Goal: Use online tool/utility: Utilize a website feature to perform a specific function

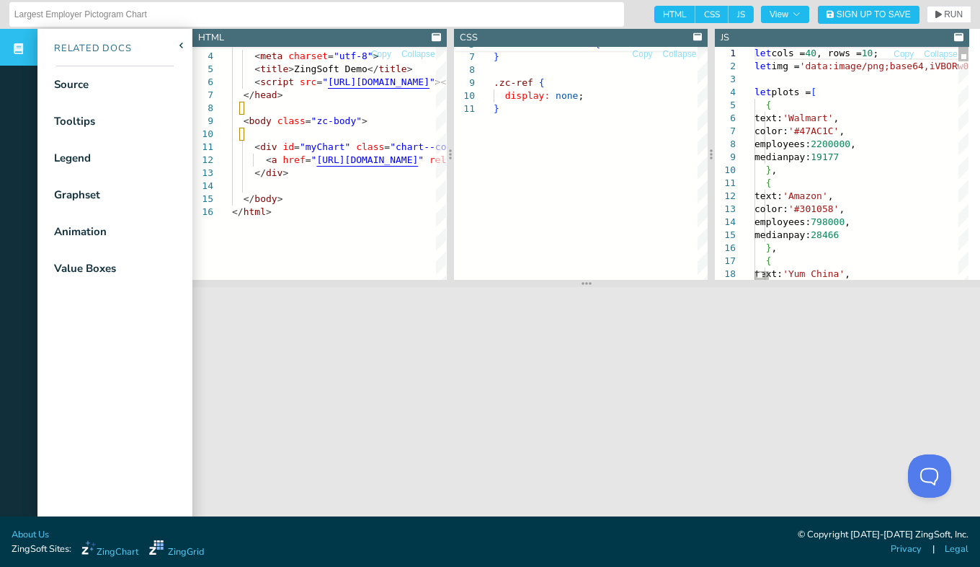
type textarea "SNevwjEfYrytGZJ9pOtX4ZgPMd7WDMk+0vWrcMyHGG9rhrx+dggEHHCyiYA3GAc1w2+QEnDAySYC3mA…"
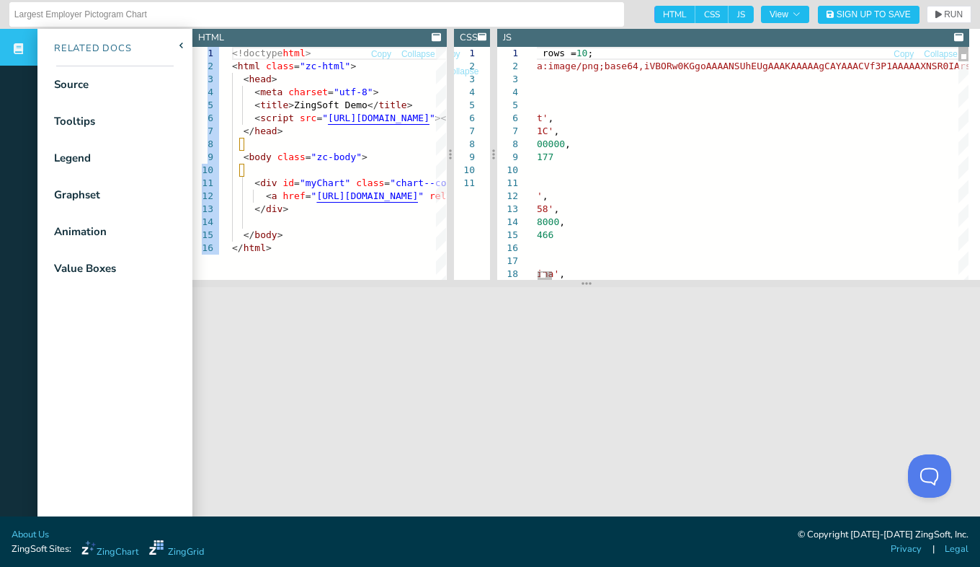
drag, startPoint x: 713, startPoint y: 49, endPoint x: 407, endPoint y: 53, distance: 306.4
click at [407, 53] on section "HTML Copy Collapse 1 2 3 4 5 6 7 8 9 10 11 12 13 14 15 16 <!doctype html > < ht…" at bounding box center [586, 154] width 788 height 251
drag, startPoint x: 407, startPoint y: 53, endPoint x: 451, endPoint y: 160, distance: 116.3
click at [451, 160] on div at bounding box center [450, 154] width 7 height 251
type textarea "$0 <body class="zc-body"> ​ <div id="myChart" class="chart--container"> <a href…"
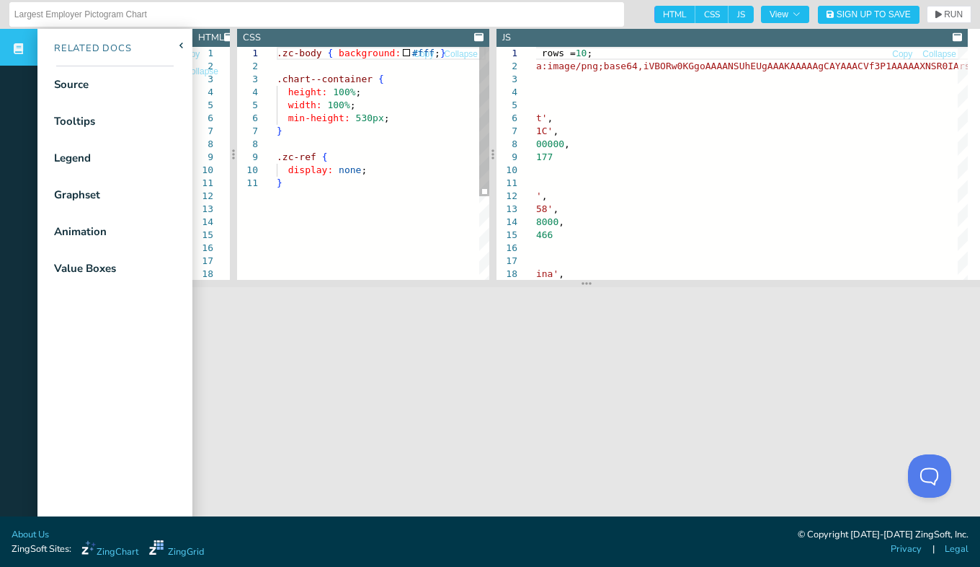
drag, startPoint x: 446, startPoint y: 151, endPoint x: 221, endPoint y: 163, distance: 225.2
click at [221, 163] on section "HTML Copy Collapse 1 2 3 4 5 6 7 8 9 10 11 12 13 14 15 16 17 18 <!doctype html …" at bounding box center [586, 154] width 788 height 251
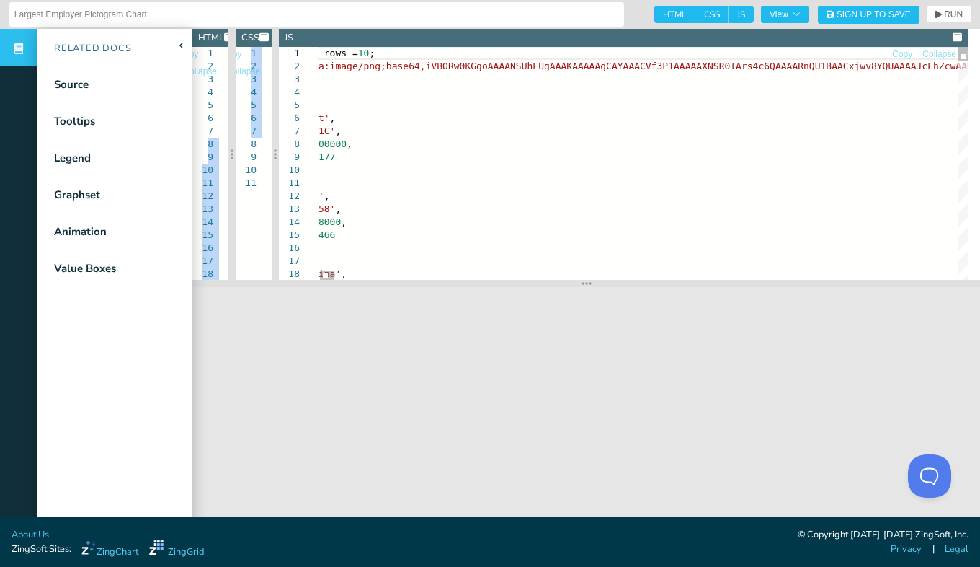
drag, startPoint x: 491, startPoint y: 146, endPoint x: 223, endPoint y: 148, distance: 267.4
click at [223, 148] on section "HTML Copy Collapse 1 2 3 4 5 6 7 8 9 10 11 12 13 14 15 16 17 18 <!doctype html …" at bounding box center [586, 154] width 788 height 251
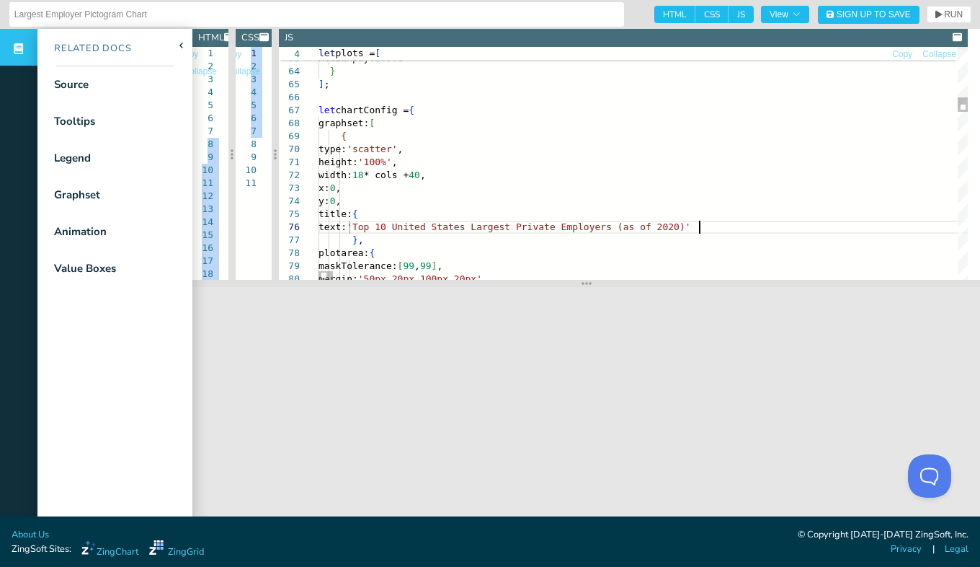
scroll to position [0, 386]
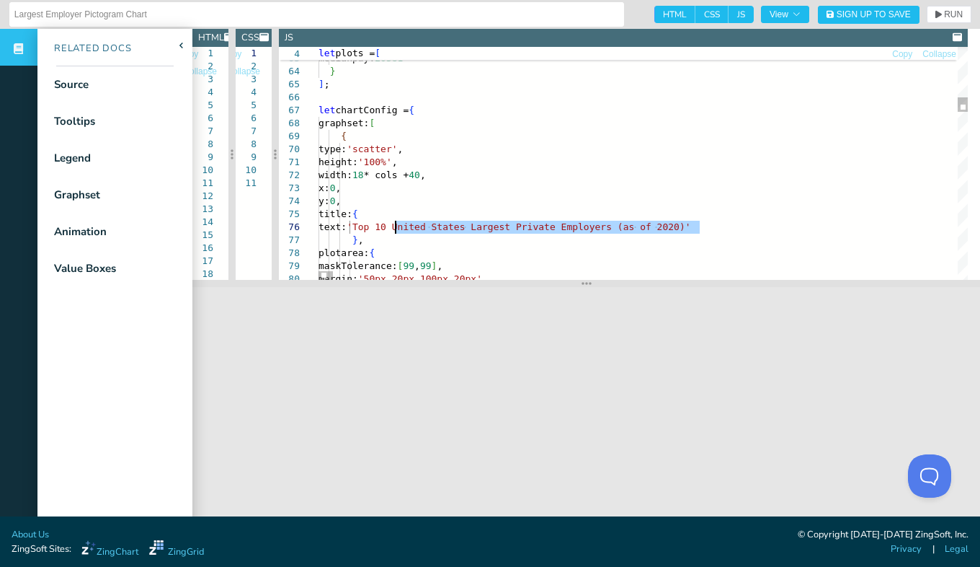
drag, startPoint x: 698, startPoint y: 228, endPoint x: 396, endPoint y: 229, distance: 301.3
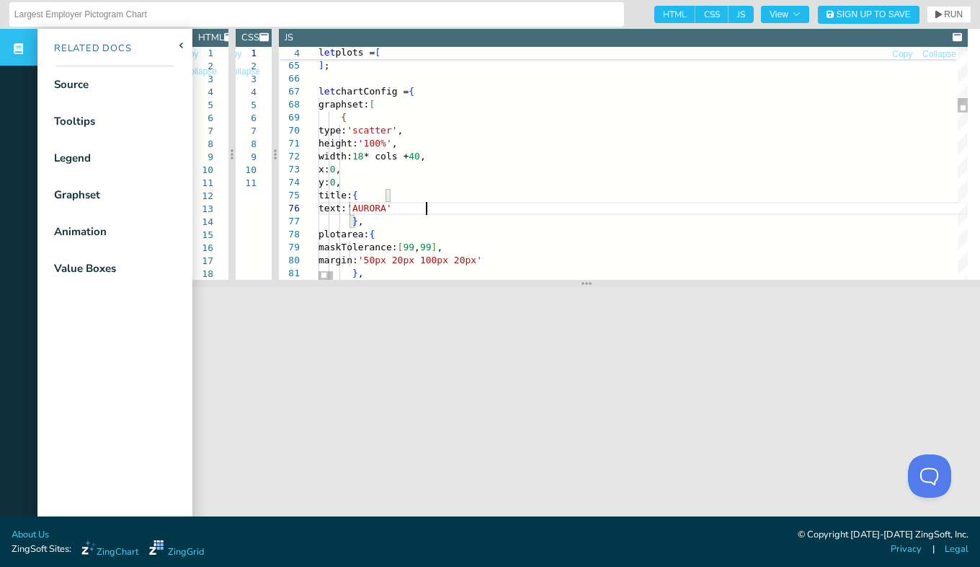
scroll to position [66, 107]
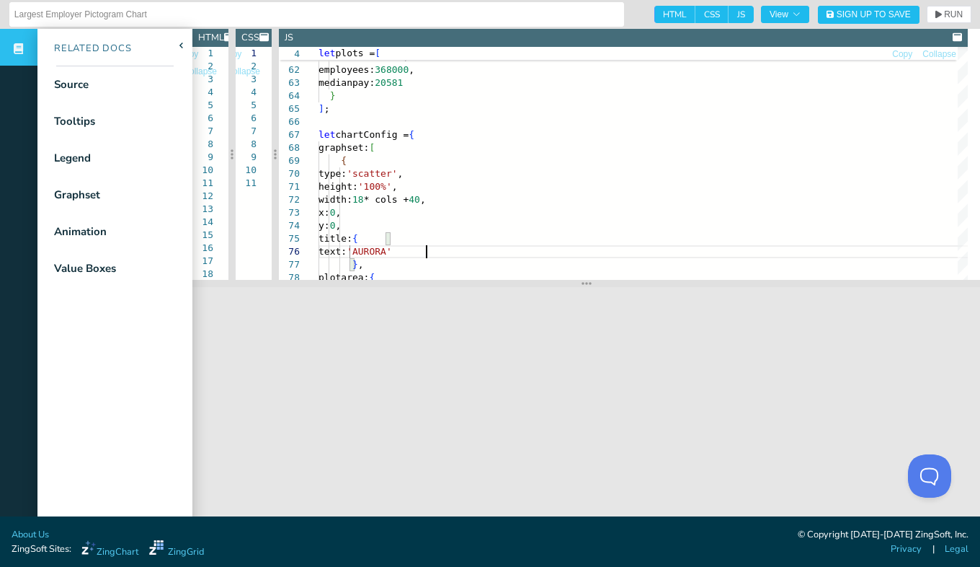
type textarea "height: '100%', width: 18 * cols + 40, x: 0, y: 0, title: { text: 'AURORA' }, p…"
click at [729, 16] on span "JS" at bounding box center [741, 14] width 25 height 17
click at [729, 15] on input "JS" at bounding box center [733, 10] width 9 height 9
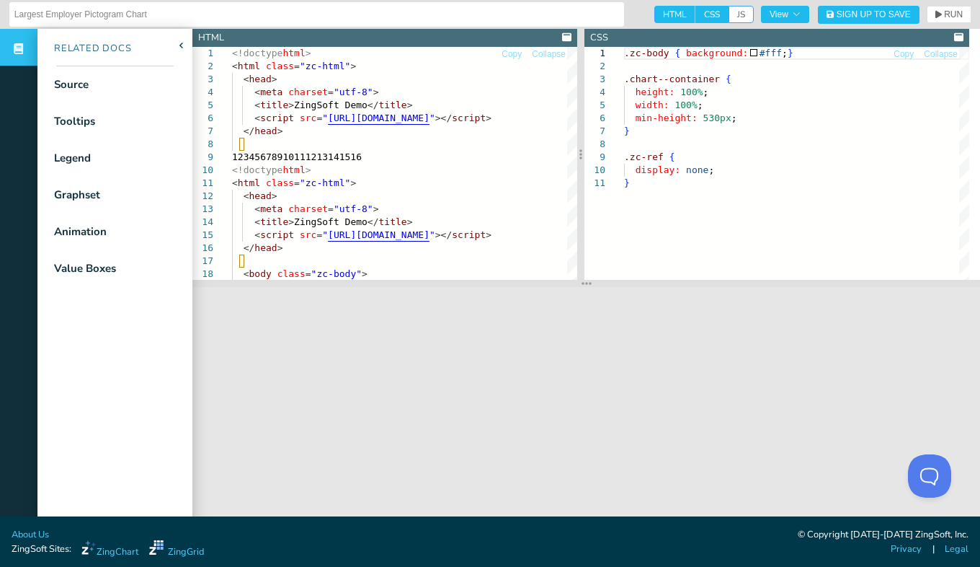
click at [729, 14] on span "JS" at bounding box center [741, 14] width 25 height 17
click at [729, 14] on input "JS" at bounding box center [733, 10] width 9 height 9
checkbox input "true"
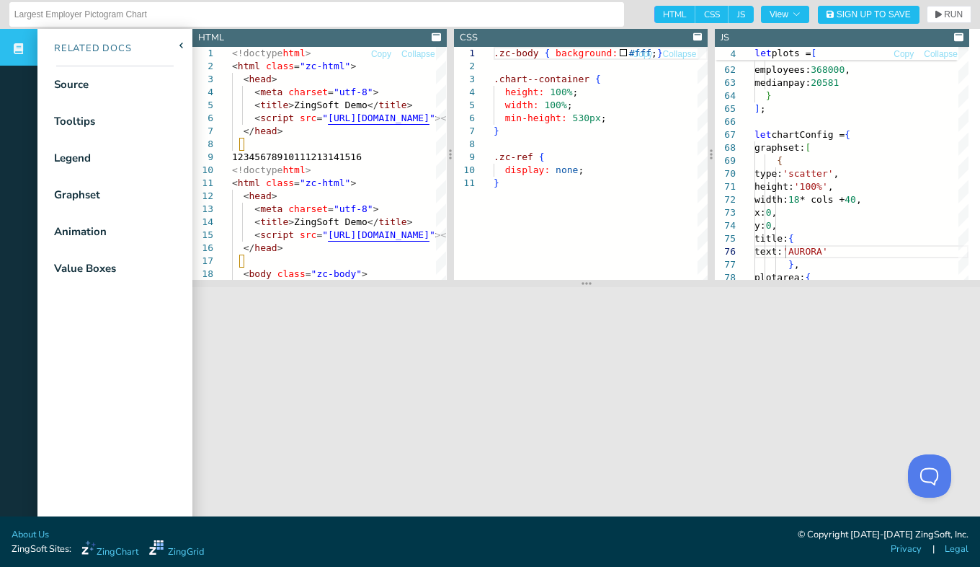
click at [696, 12] on span "CSS" at bounding box center [712, 14] width 33 height 17
click at [696, 12] on input "CSS" at bounding box center [700, 10] width 9 height 9
checkbox input "false"
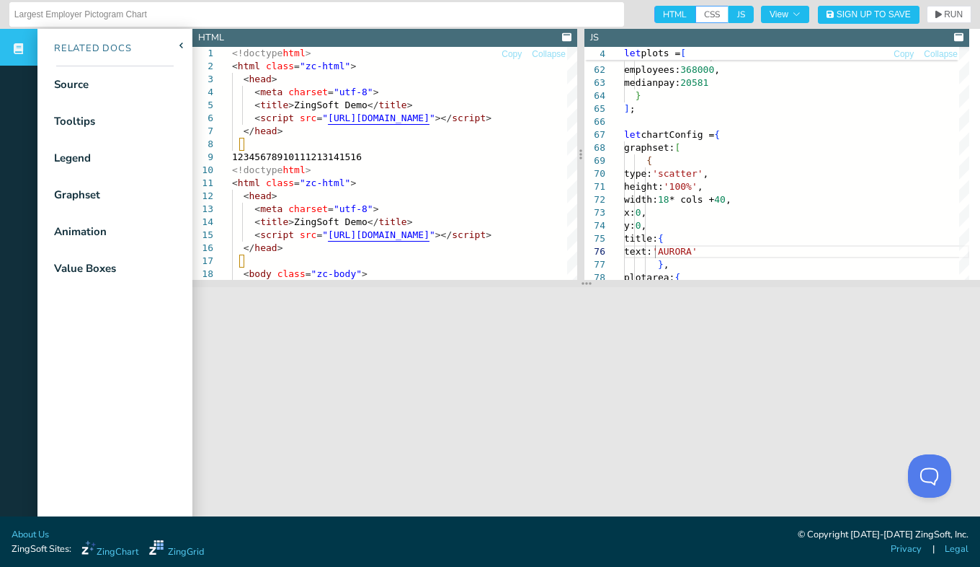
click at [662, 9] on span "HTML" at bounding box center [674, 14] width 41 height 17
click at [662, 9] on input "HTML" at bounding box center [658, 10] width 9 height 9
checkbox input "false"
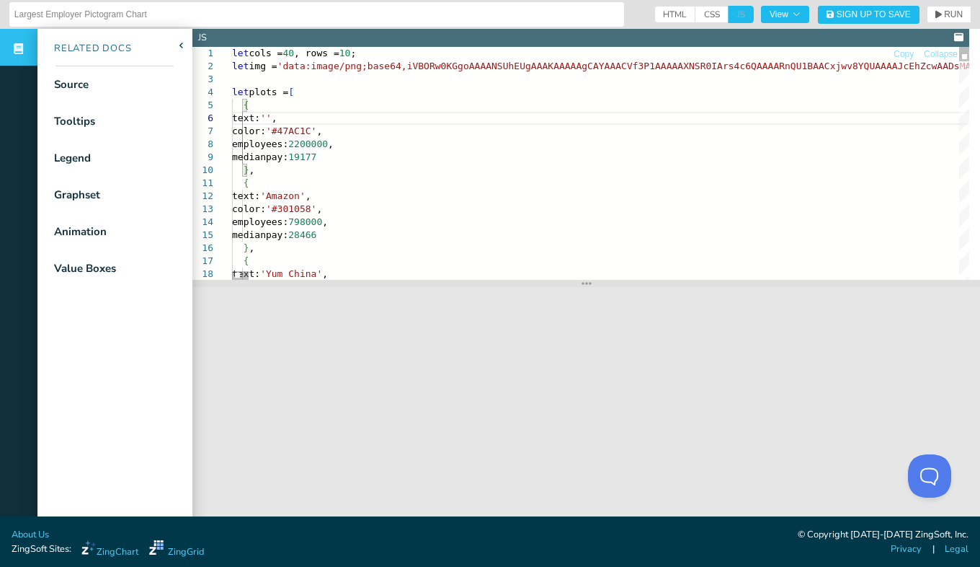
type textarea "SNevwjEfYrytGZJ9pOtX4ZgPMd7WDMk+0vWrcMyHGG9rhrx+dggEHHCyiYA3GAc1w2+QEnDAySYC3mA…"
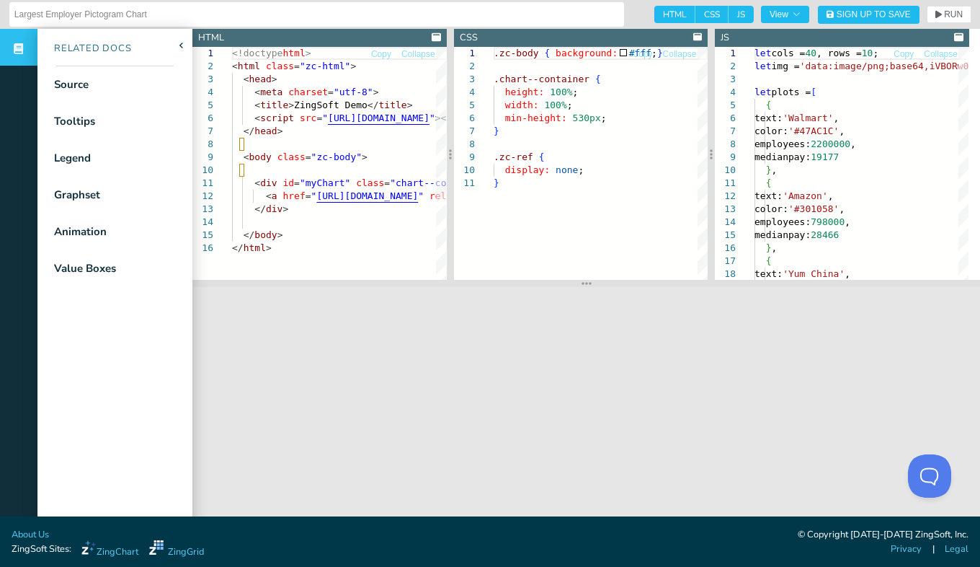
click at [703, 14] on span "CSS" at bounding box center [712, 14] width 33 height 17
click at [703, 14] on input "CSS" at bounding box center [700, 10] width 9 height 9
checkbox input "false"
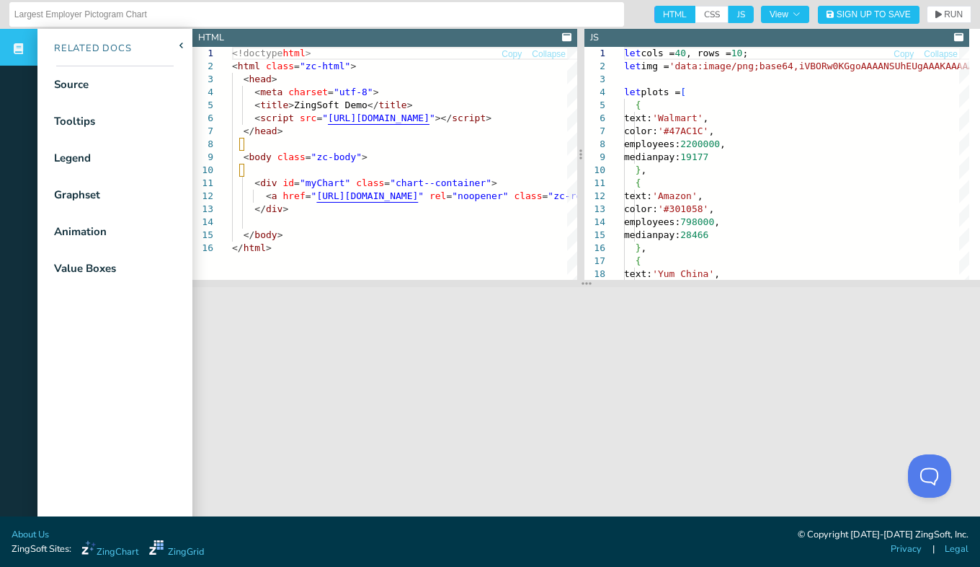
click at [655, 12] on span "HTML" at bounding box center [674, 14] width 41 height 17
click at [655, 12] on input "HTML" at bounding box center [658, 10] width 9 height 9
checkbox input "false"
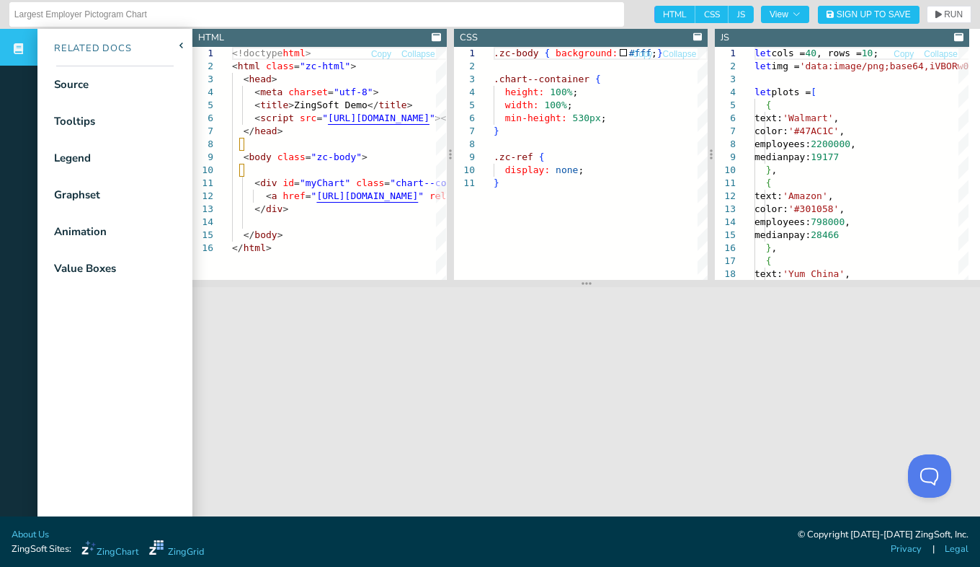
click at [698, 25] on header "Largest Employer Pictogram Chart HTML CSS JS View Sign Up to Save RUN SETTINGS" at bounding box center [490, 14] width 980 height 29
click at [696, 16] on span "CSS" at bounding box center [712, 14] width 33 height 17
click at [696, 15] on input "CSS" at bounding box center [700, 10] width 9 height 9
checkbox input "false"
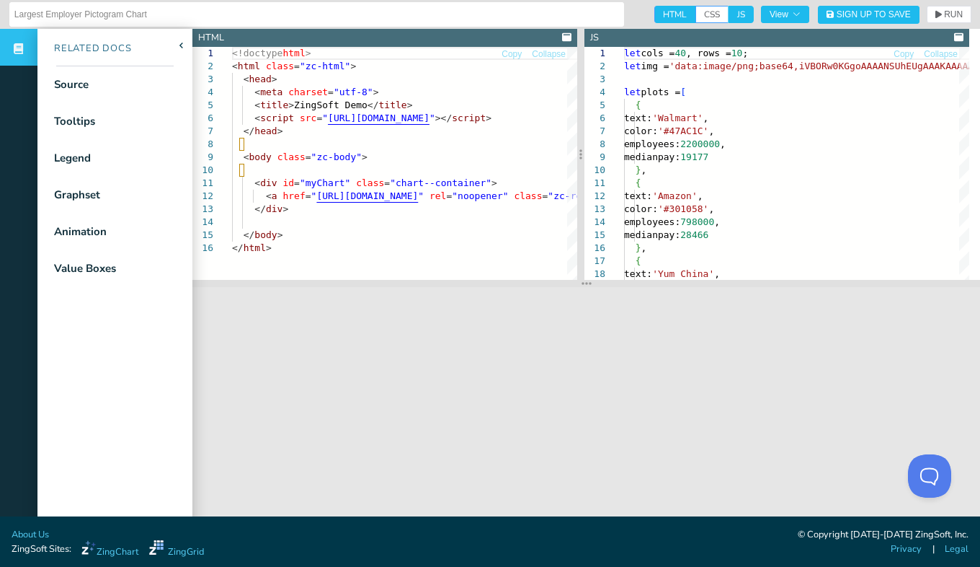
click at [657, 16] on span "HTML" at bounding box center [674, 14] width 41 height 17
click at [657, 15] on input "HTML" at bounding box center [658, 10] width 9 height 9
checkbox input "false"
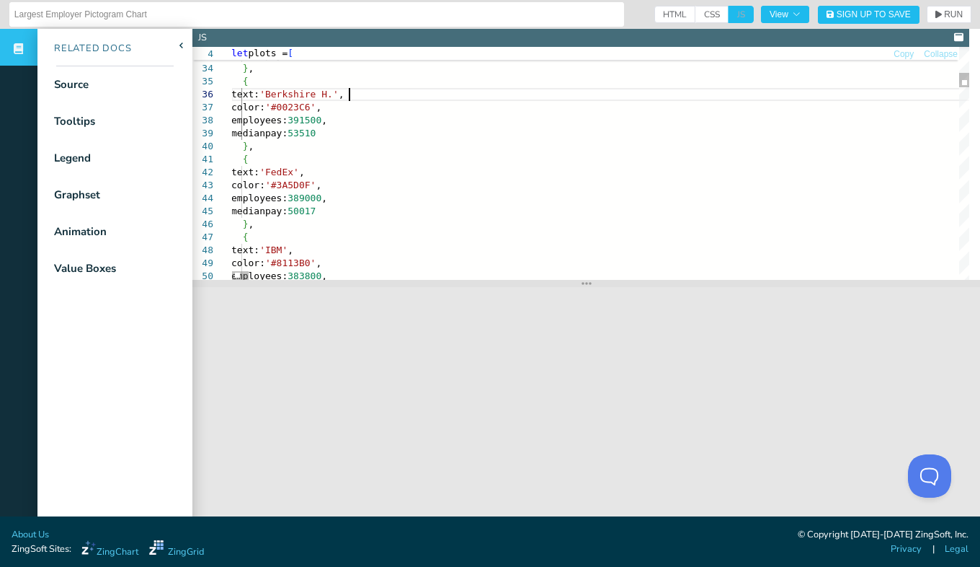
scroll to position [0, 128]
drag, startPoint x: 350, startPoint y: 93, endPoint x: 289, endPoint y: 94, distance: 61.3
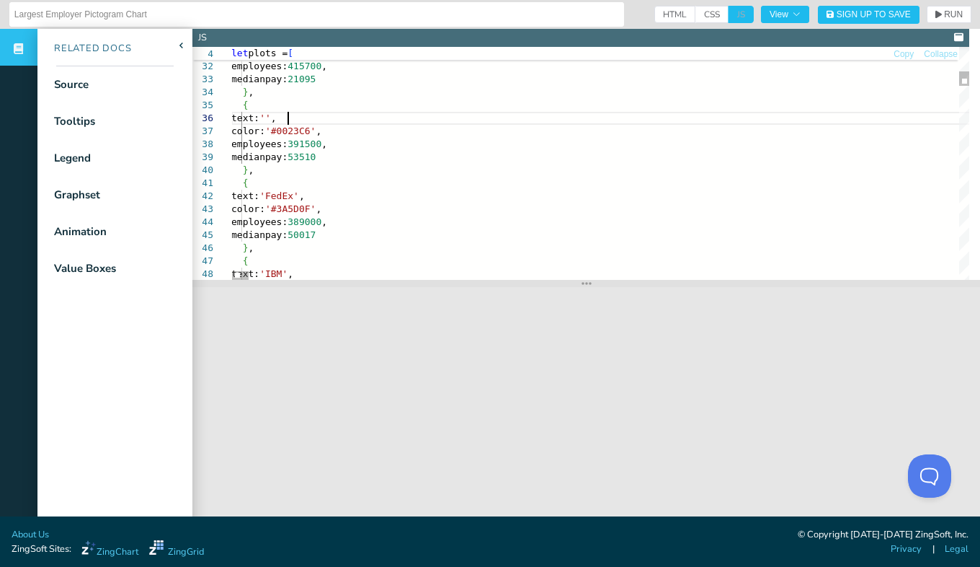
scroll to position [0, 112]
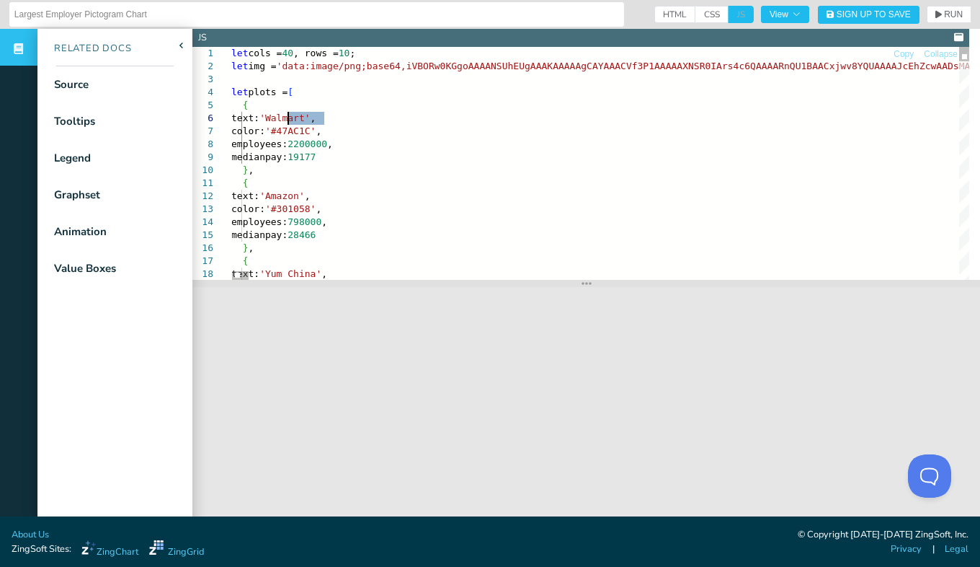
drag, startPoint x: 325, startPoint y: 119, endPoint x: 289, endPoint y: 118, distance: 36.0
drag, startPoint x: 345, startPoint y: 143, endPoint x: 308, endPoint y: 146, distance: 37.7
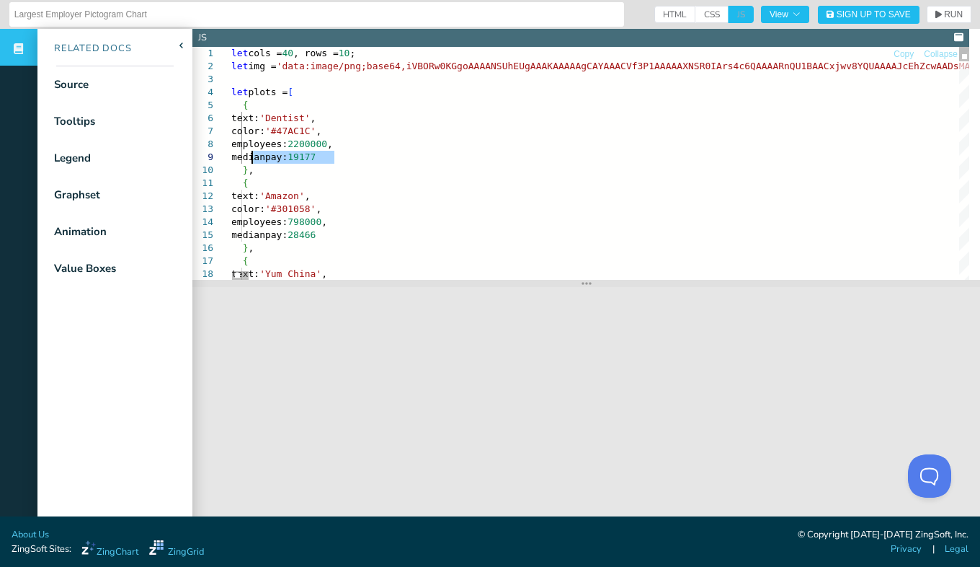
drag, startPoint x: 340, startPoint y: 158, endPoint x: 250, endPoint y: 156, distance: 90.1
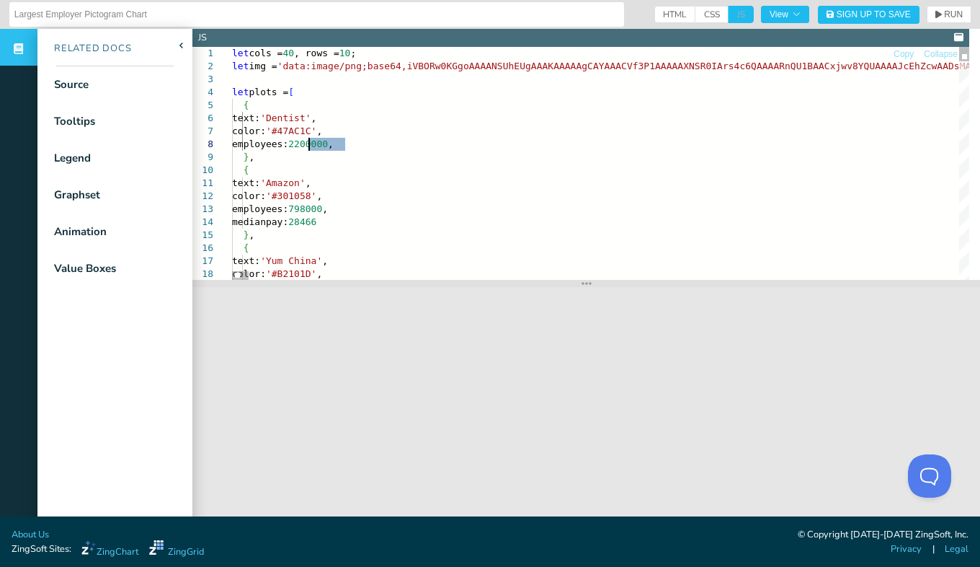
drag, startPoint x: 346, startPoint y: 145, endPoint x: 310, endPoint y: 142, distance: 36.2
drag, startPoint x: 339, startPoint y: 208, endPoint x: 314, endPoint y: 208, distance: 25.9
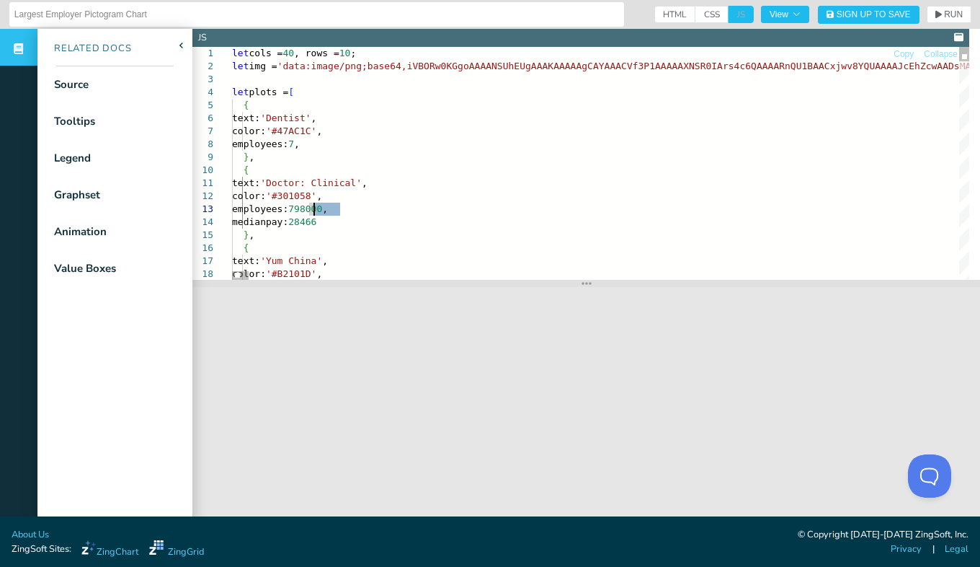
drag, startPoint x: 337, startPoint y: 220, endPoint x: 215, endPoint y: 216, distance: 121.9
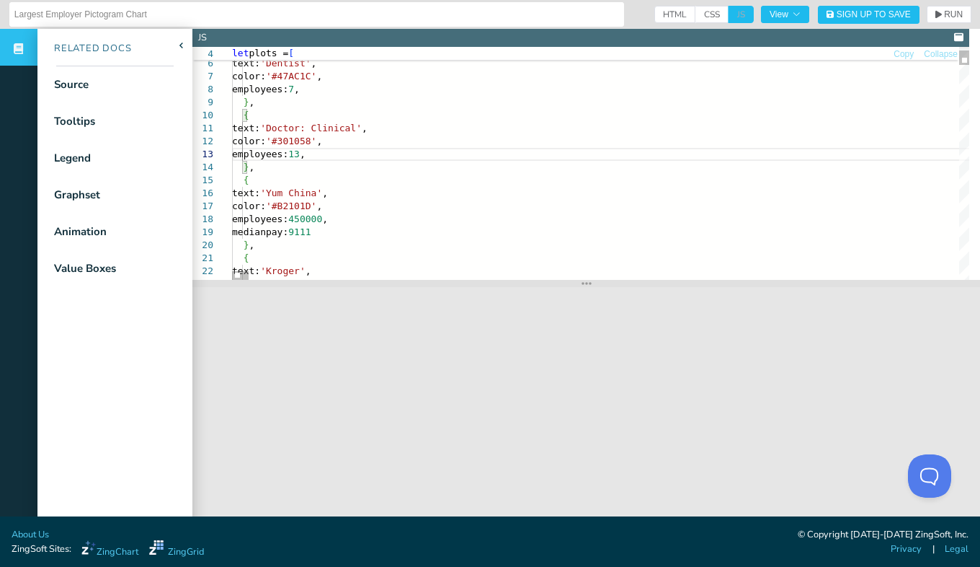
drag, startPoint x: 337, startPoint y: 233, endPoint x: 216, endPoint y: 225, distance: 121.4
drag, startPoint x: 333, startPoint y: 235, endPoint x: 227, endPoint y: 234, distance: 106.0
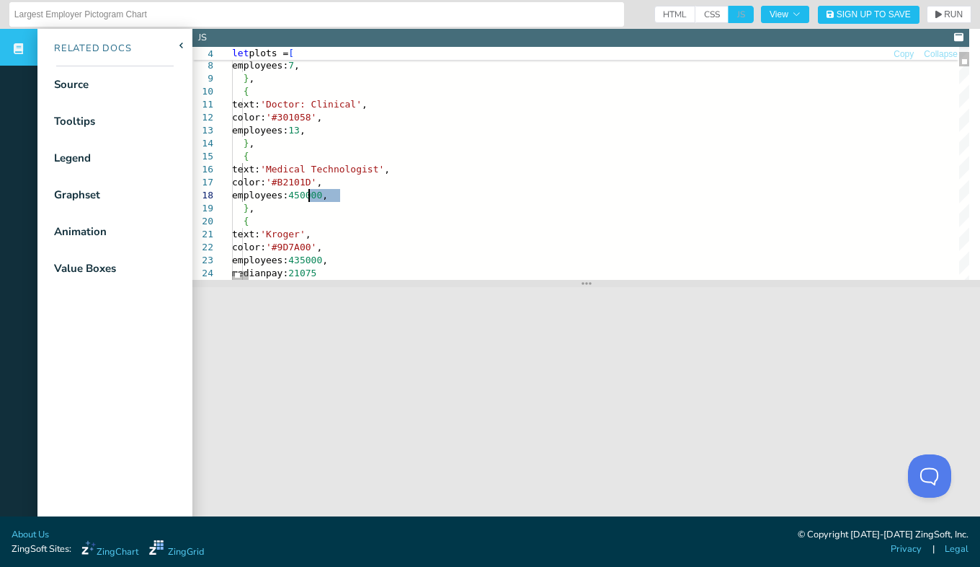
drag, startPoint x: 339, startPoint y: 196, endPoint x: 310, endPoint y: 196, distance: 29.6
drag, startPoint x: 319, startPoint y: 234, endPoint x: 288, endPoint y: 234, distance: 31.0
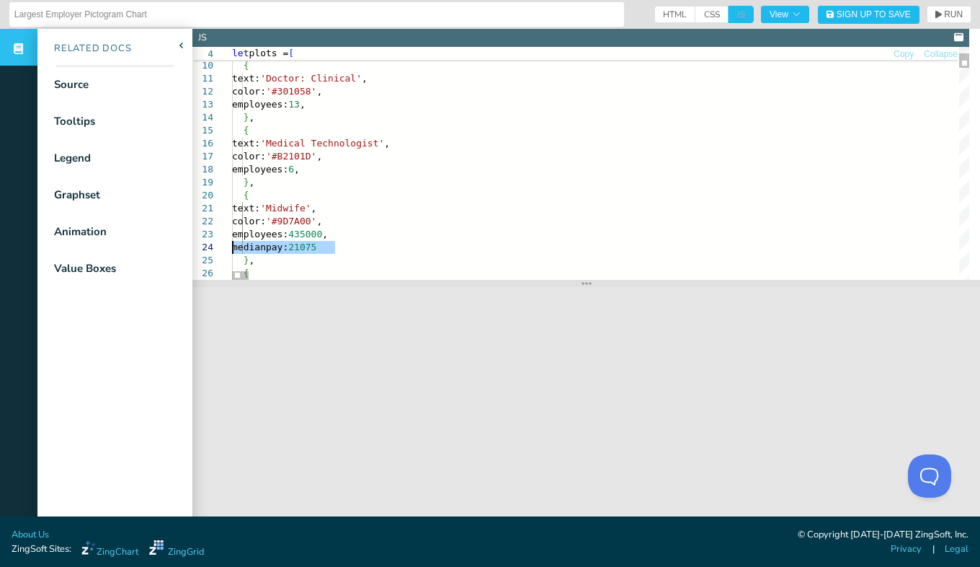
drag, startPoint x: 342, startPoint y: 244, endPoint x: 215, endPoint y: 247, distance: 126.9
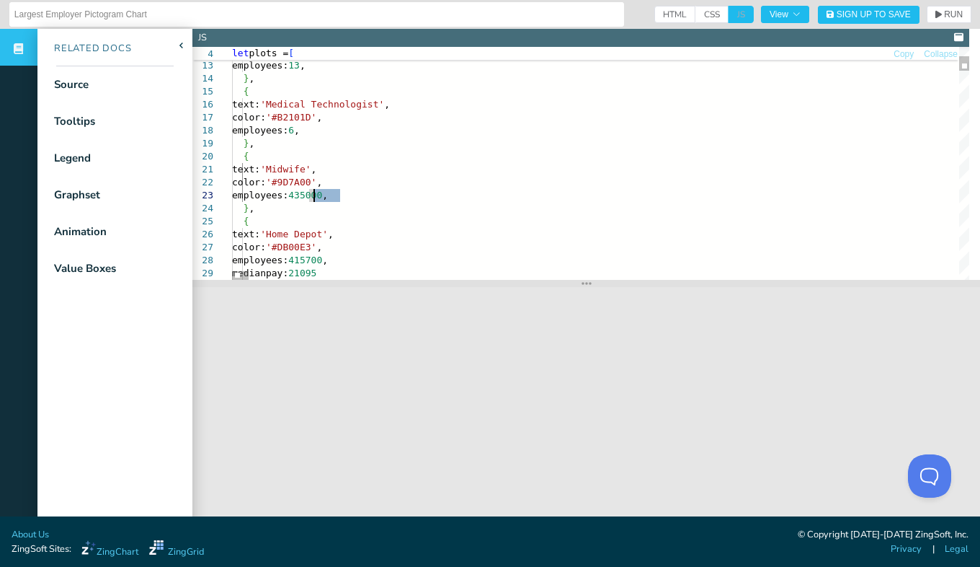
drag, startPoint x: 339, startPoint y: 195, endPoint x: 314, endPoint y: 194, distance: 25.3
drag, startPoint x: 340, startPoint y: 197, endPoint x: 309, endPoint y: 196, distance: 31.0
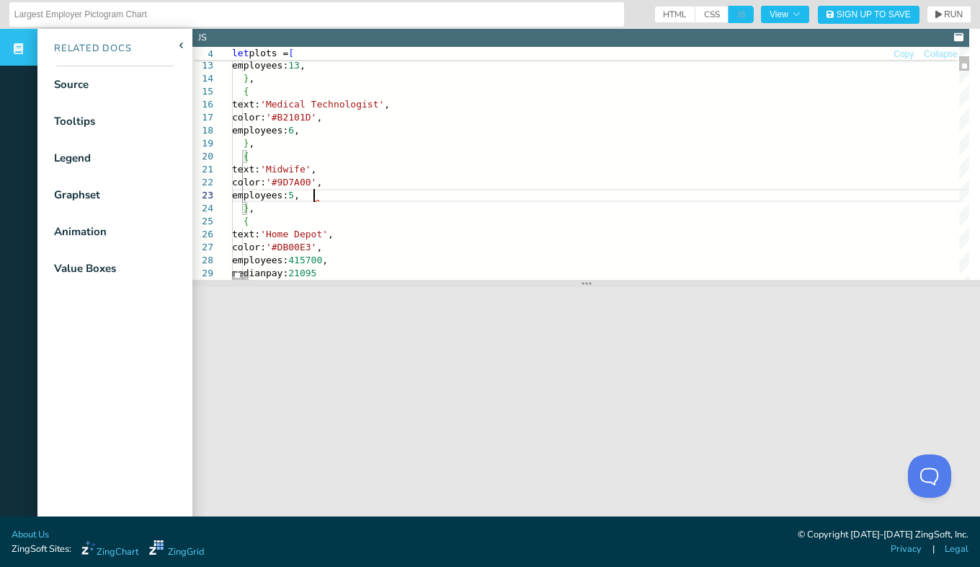
scroll to position [37, 87]
drag, startPoint x: 340, startPoint y: 234, endPoint x: 291, endPoint y: 234, distance: 49.0
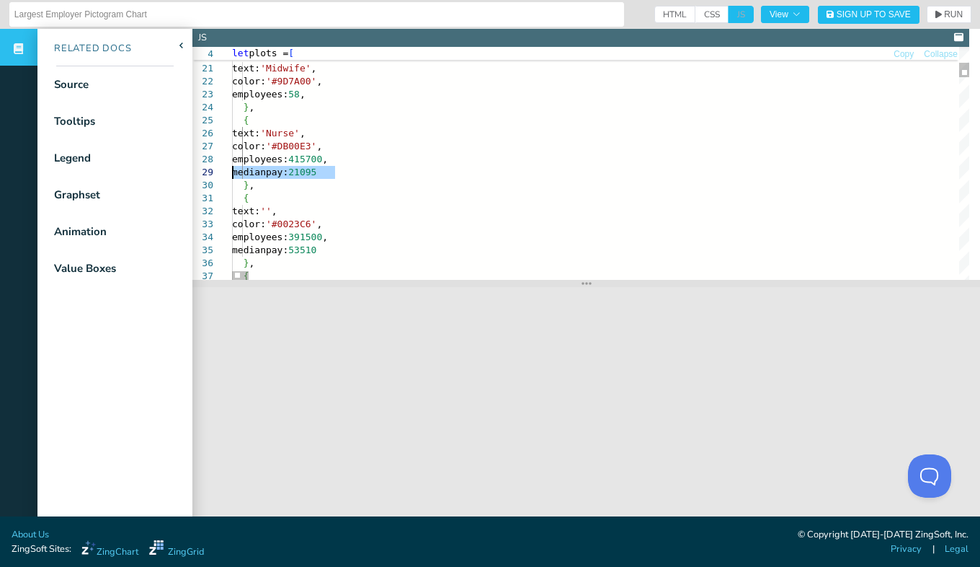
drag, startPoint x: 350, startPoint y: 170, endPoint x: 227, endPoint y: 171, distance: 123.3
drag, startPoint x: 342, startPoint y: 159, endPoint x: 309, endPoint y: 161, distance: 33.2
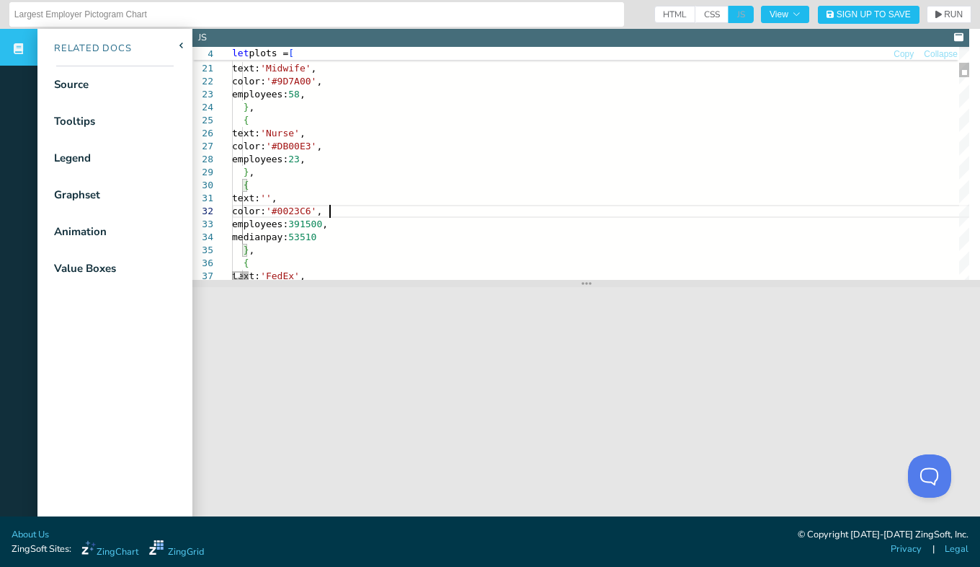
drag, startPoint x: 340, startPoint y: 226, endPoint x: 310, endPoint y: 224, distance: 30.4
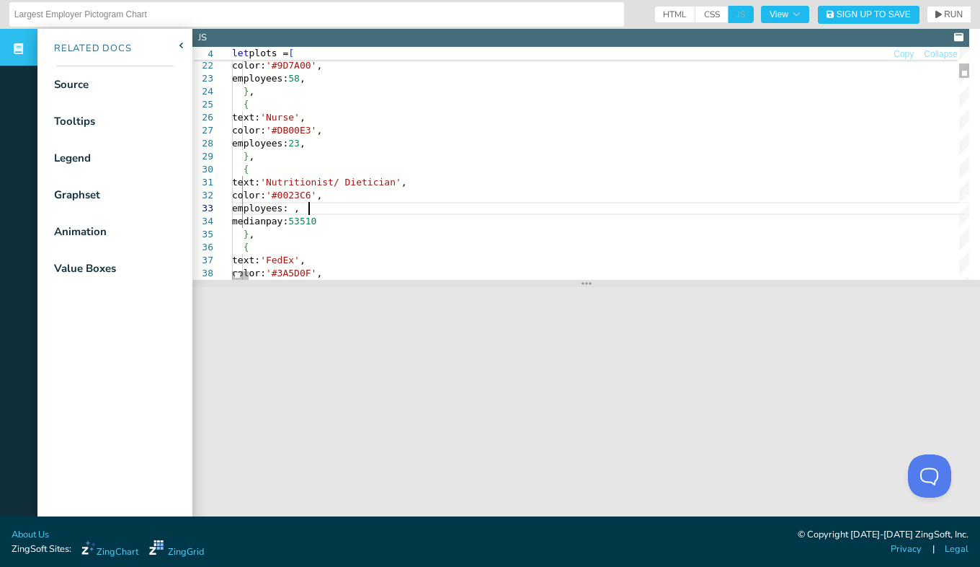
scroll to position [37, 82]
drag, startPoint x: 336, startPoint y: 221, endPoint x: 226, endPoint y: 216, distance: 109.7
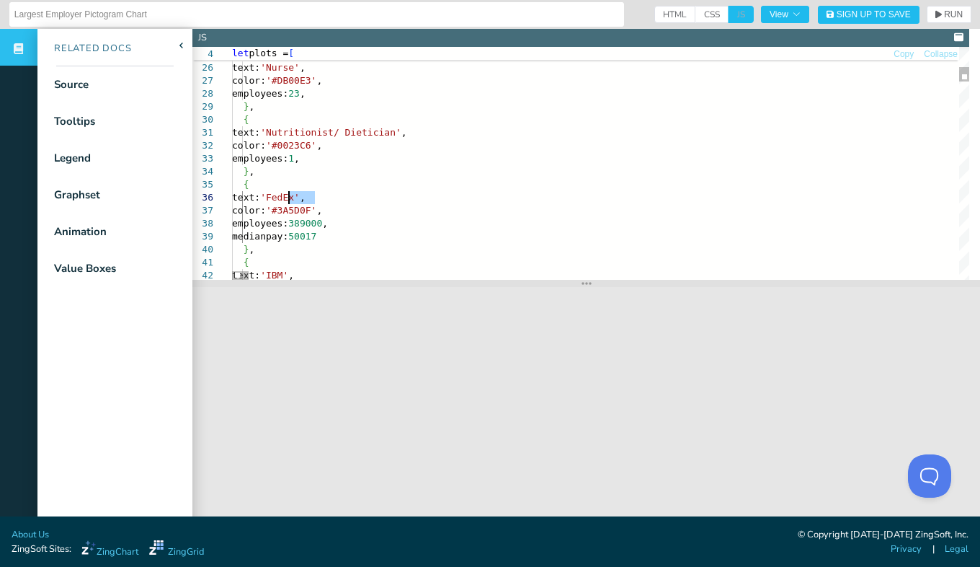
drag, startPoint x: 315, startPoint y: 199, endPoint x: 291, endPoint y: 199, distance: 23.8
drag, startPoint x: 341, startPoint y: 225, endPoint x: 309, endPoint y: 223, distance: 31.8
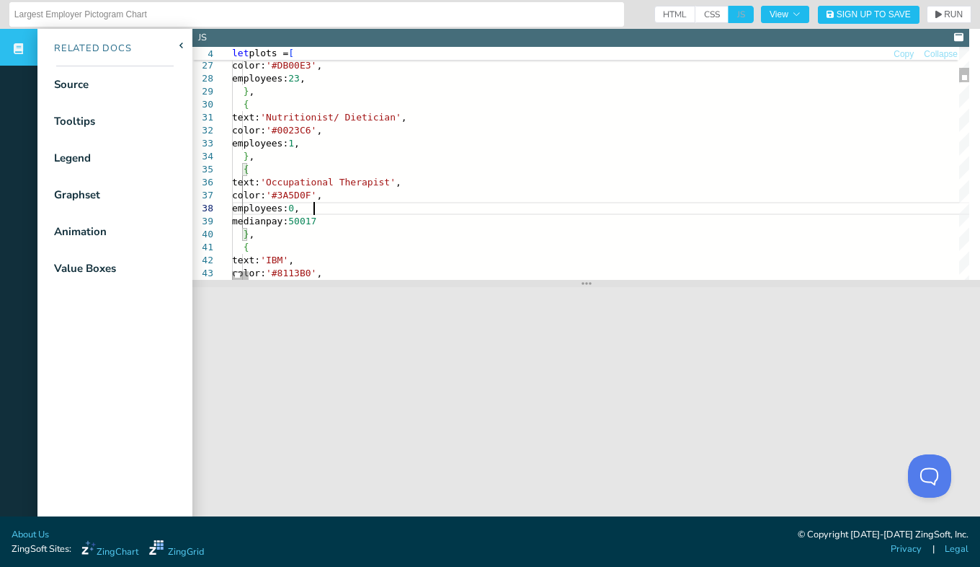
scroll to position [92, 82]
drag, startPoint x: 342, startPoint y: 218, endPoint x: 208, endPoint y: 216, distance: 133.4
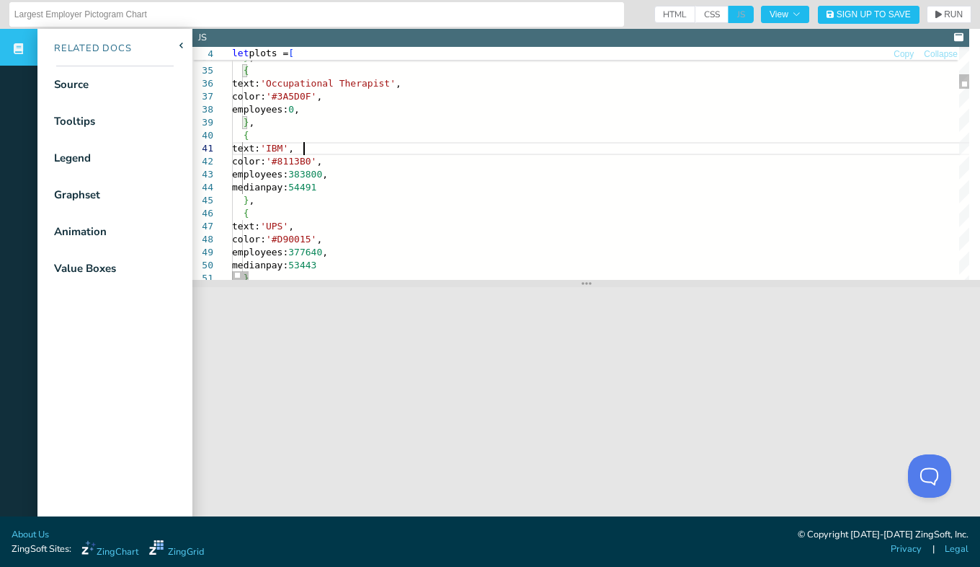
drag, startPoint x: 342, startPoint y: 190, endPoint x: 239, endPoint y: 185, distance: 103.2
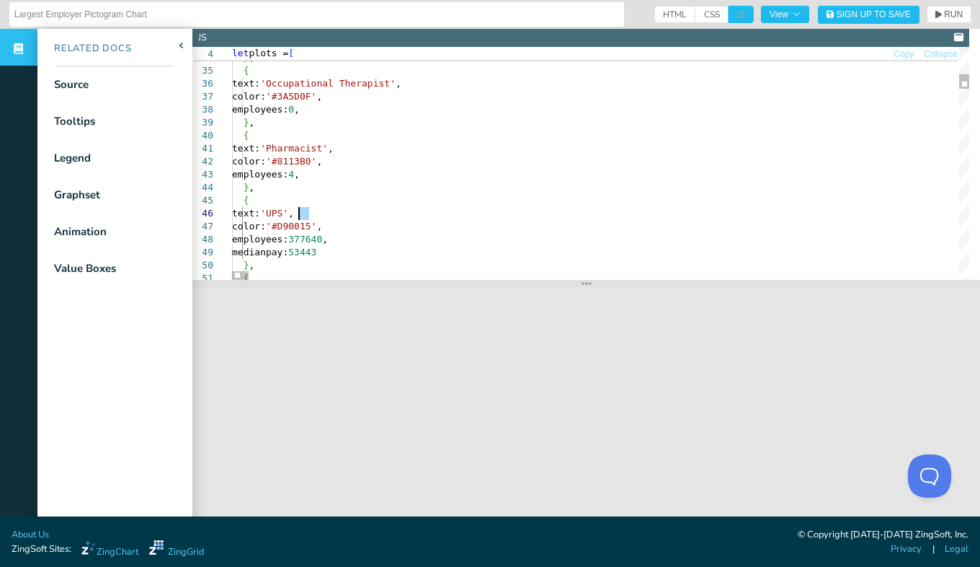
drag, startPoint x: 307, startPoint y: 213, endPoint x: 298, endPoint y: 215, distance: 9.5
drag, startPoint x: 303, startPoint y: 215, endPoint x: 290, endPoint y: 213, distance: 13.2
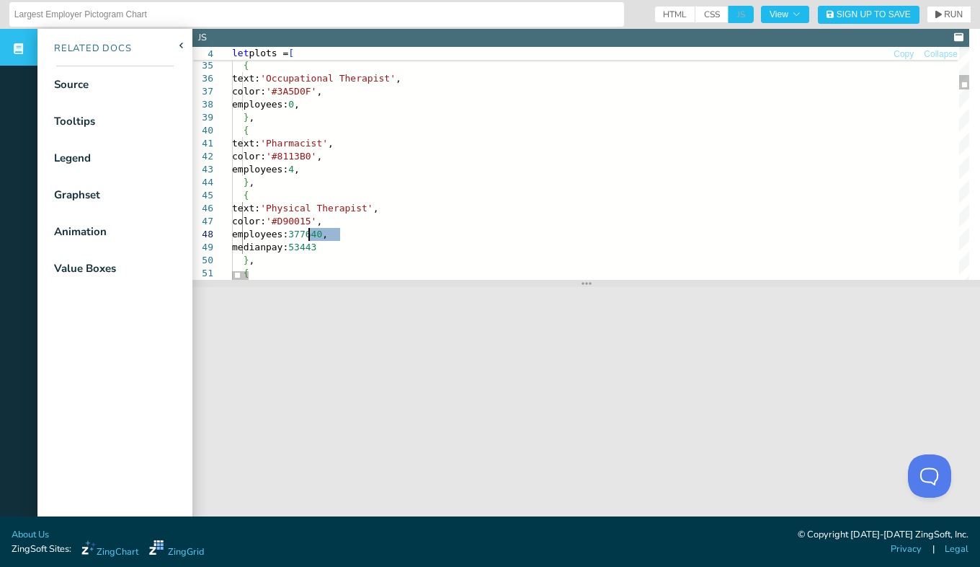
drag, startPoint x: 340, startPoint y: 233, endPoint x: 311, endPoint y: 235, distance: 28.9
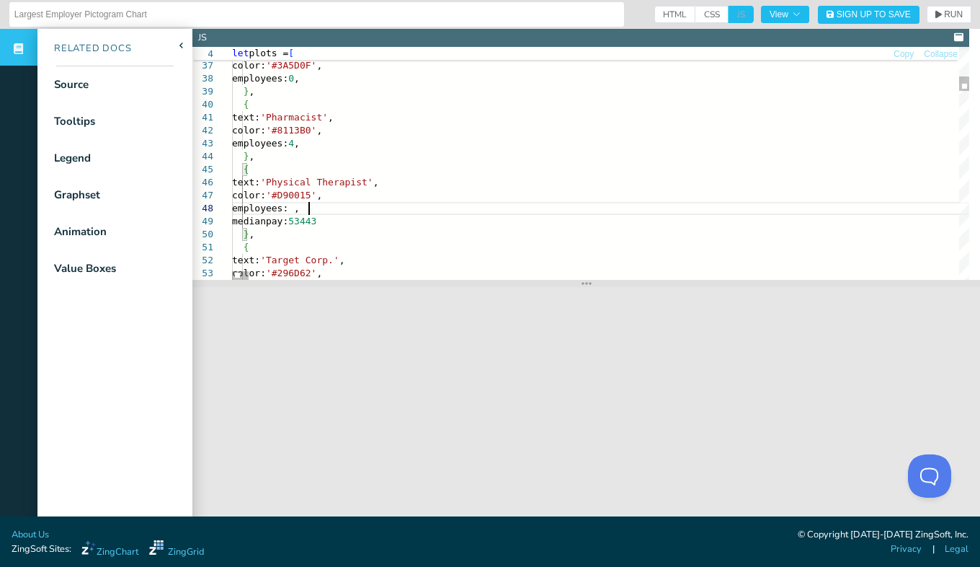
scroll to position [92, 82]
drag, startPoint x: 340, startPoint y: 221, endPoint x: 232, endPoint y: 222, distance: 108.1
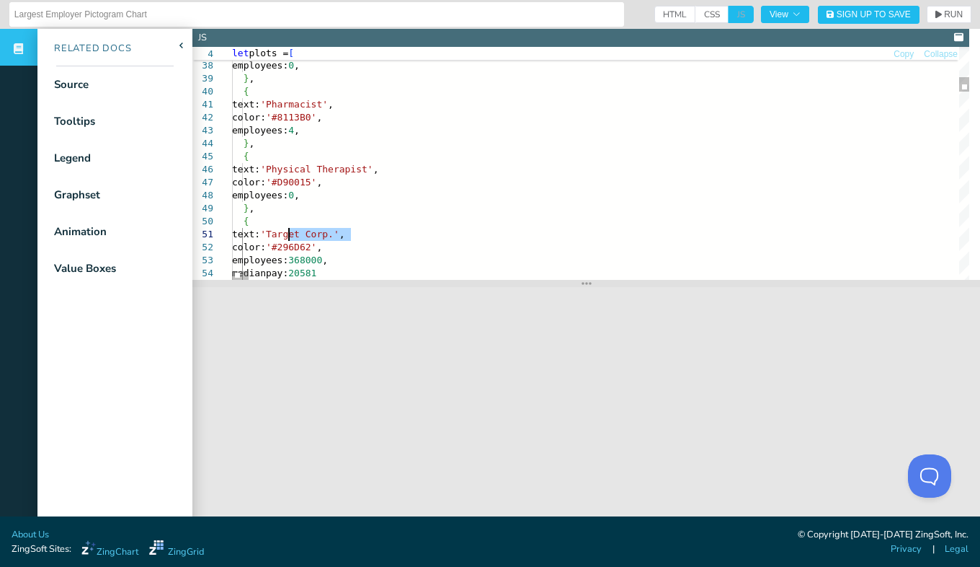
drag, startPoint x: 350, startPoint y: 234, endPoint x: 290, endPoint y: 234, distance: 59.8
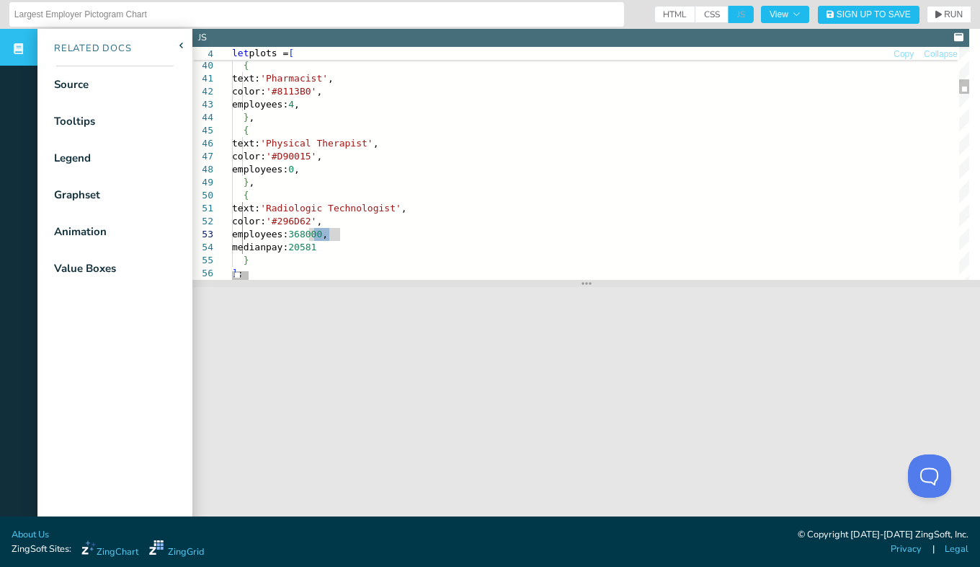
drag, startPoint x: 330, startPoint y: 236, endPoint x: 318, endPoint y: 236, distance: 12.3
drag, startPoint x: 335, startPoint y: 236, endPoint x: 309, endPoint y: 234, distance: 26.7
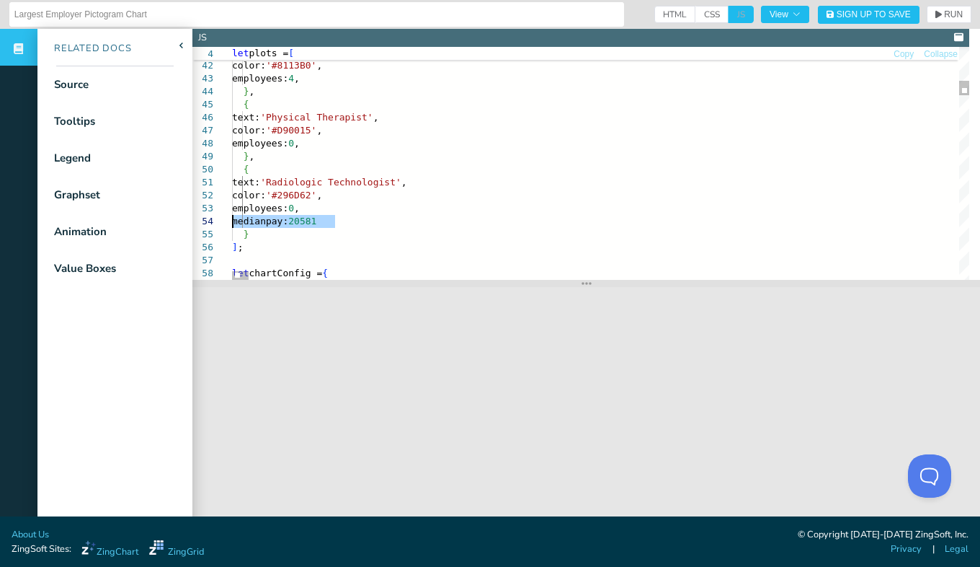
drag, startPoint x: 342, startPoint y: 221, endPoint x: 221, endPoint y: 223, distance: 121.1
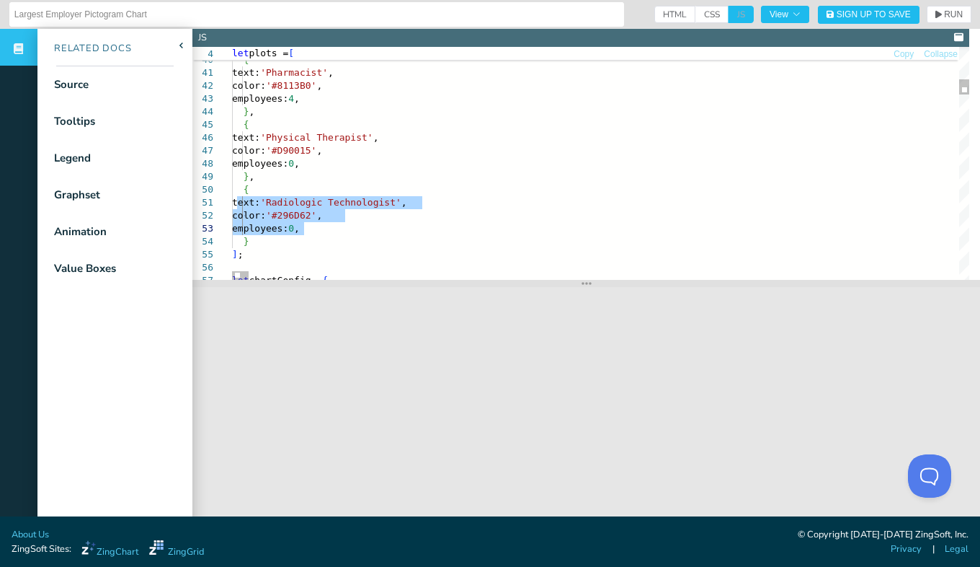
drag, startPoint x: 239, startPoint y: 200, endPoint x: 304, endPoint y: 231, distance: 72.2
drag, startPoint x: 241, startPoint y: 190, endPoint x: 271, endPoint y: 238, distance: 56.4
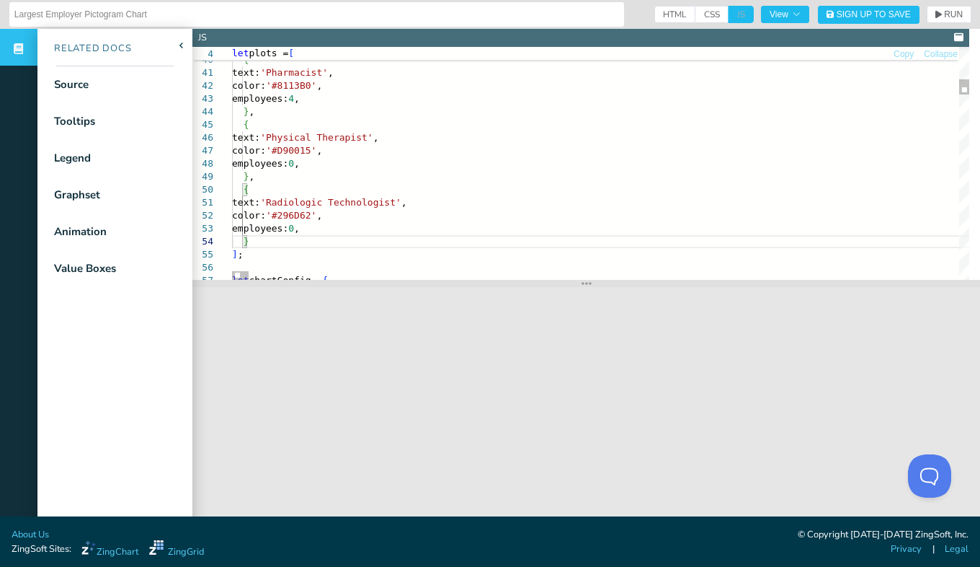
scroll to position [63, 9]
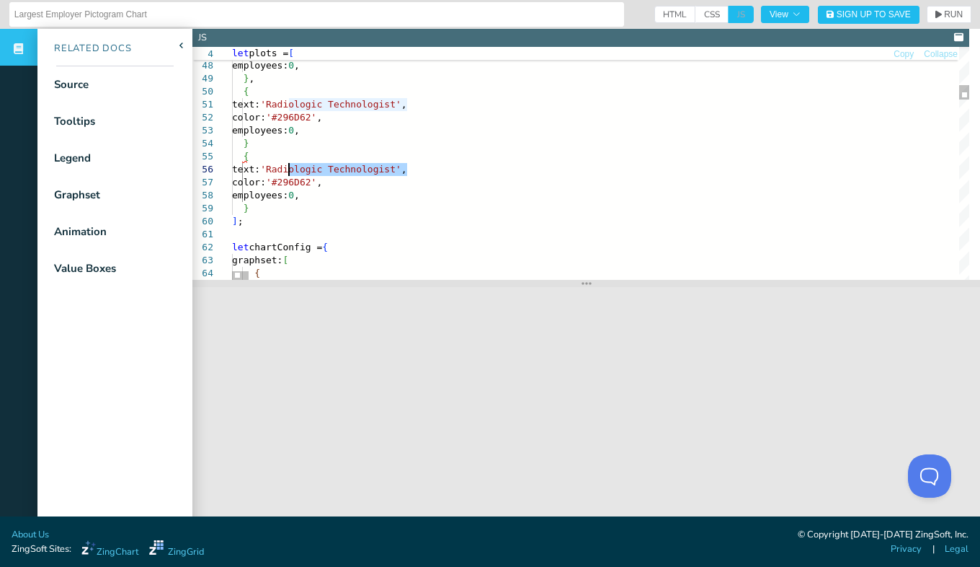
drag, startPoint x: 409, startPoint y: 169, endPoint x: 288, endPoint y: 173, distance: 120.5
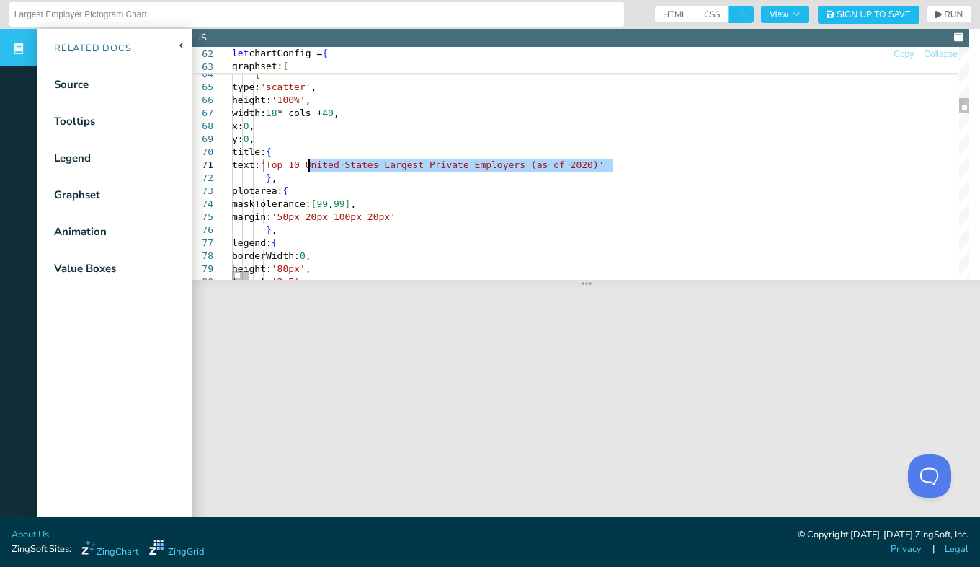
drag, startPoint x: 613, startPoint y: 164, endPoint x: 311, endPoint y: 166, distance: 302.7
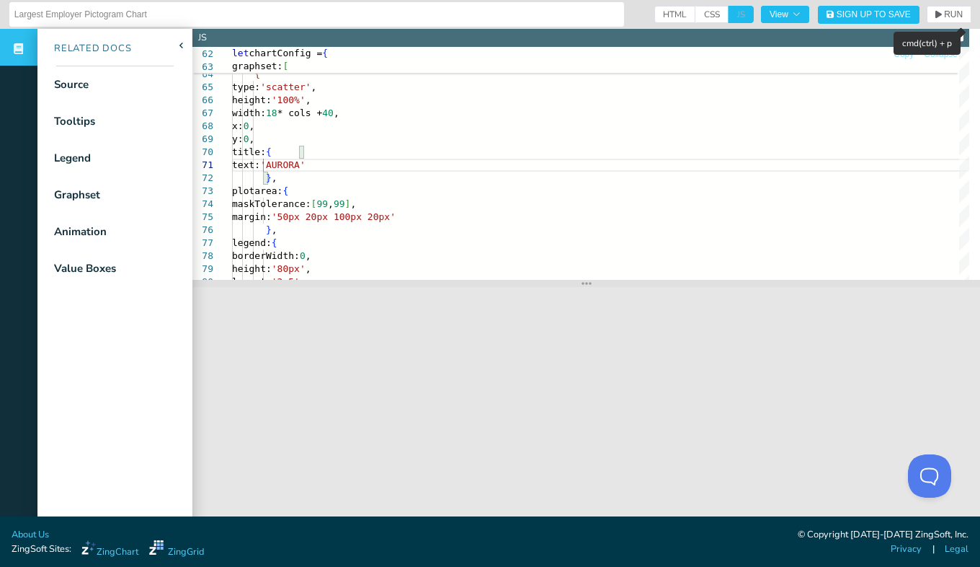
type textarea "text: 'AURORA' }, plotarea: { maskTolerance: [99, 99], margin: '50px 20px 100px…"
click at [936, 17] on icon "button" at bounding box center [939, 14] width 6 height 9
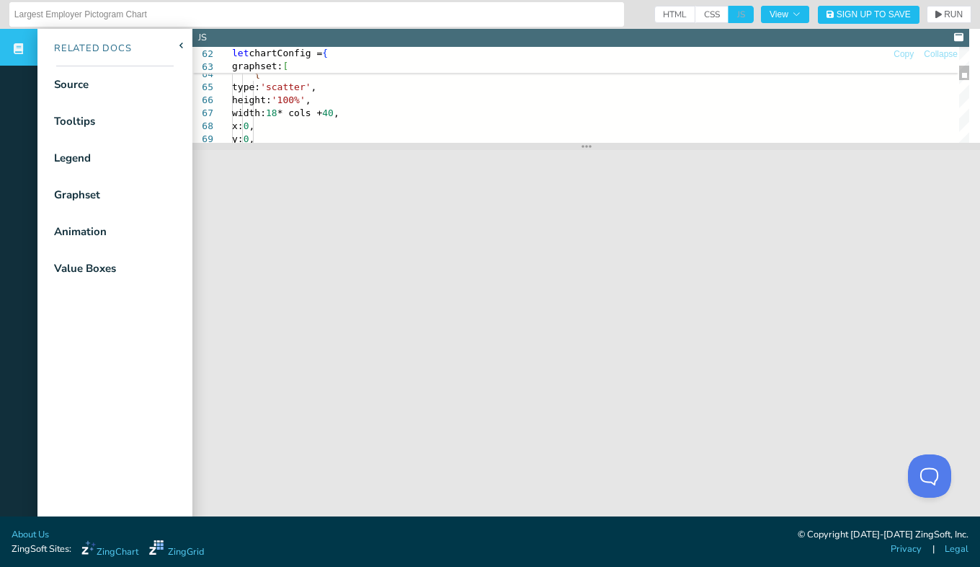
drag, startPoint x: 590, startPoint y: 280, endPoint x: 616, endPoint y: 141, distance: 140.7
click at [616, 143] on section at bounding box center [586, 146] width 788 height 7
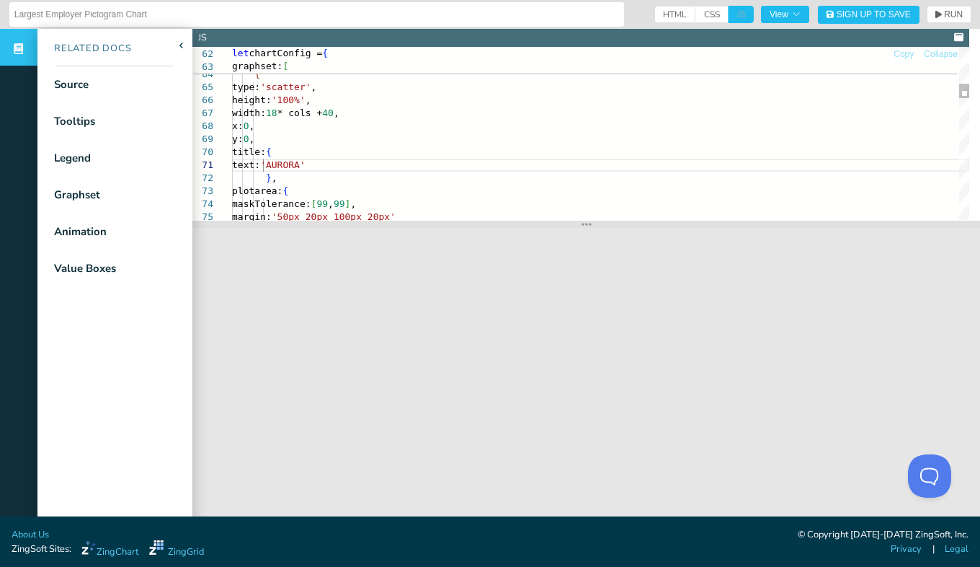
drag, startPoint x: 579, startPoint y: 147, endPoint x: 621, endPoint y: 226, distance: 89.6
click at [621, 226] on section at bounding box center [586, 224] width 788 height 7
click at [936, 15] on span "RUN" at bounding box center [949, 14] width 27 height 9
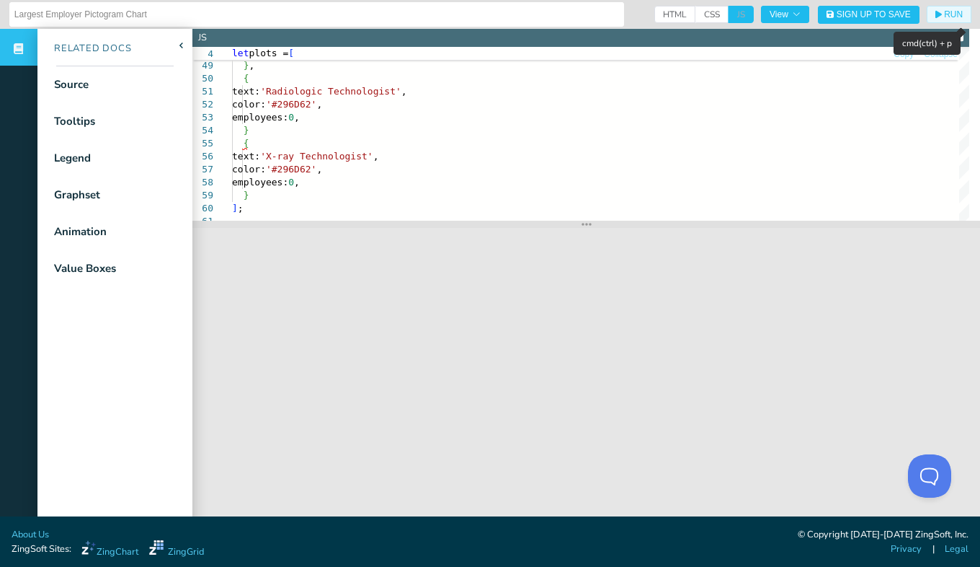
click at [933, 7] on button "RUN" at bounding box center [949, 14] width 45 height 17
